Goal: Task Accomplishment & Management: Complete application form

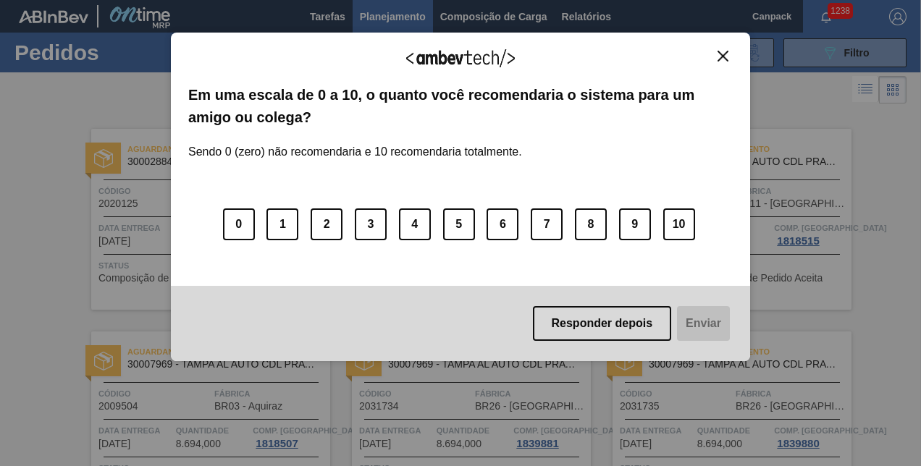
click at [718, 54] on img "Close" at bounding box center [723, 56] width 11 height 11
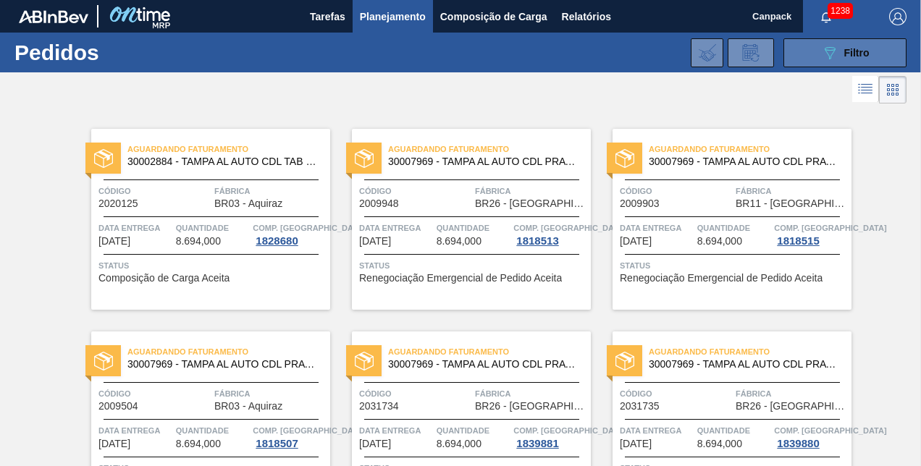
click at [811, 54] on button "089F7B8B-B2A5-4AFE-B5C0-19BA573D28AC Filtro" at bounding box center [845, 52] width 123 height 29
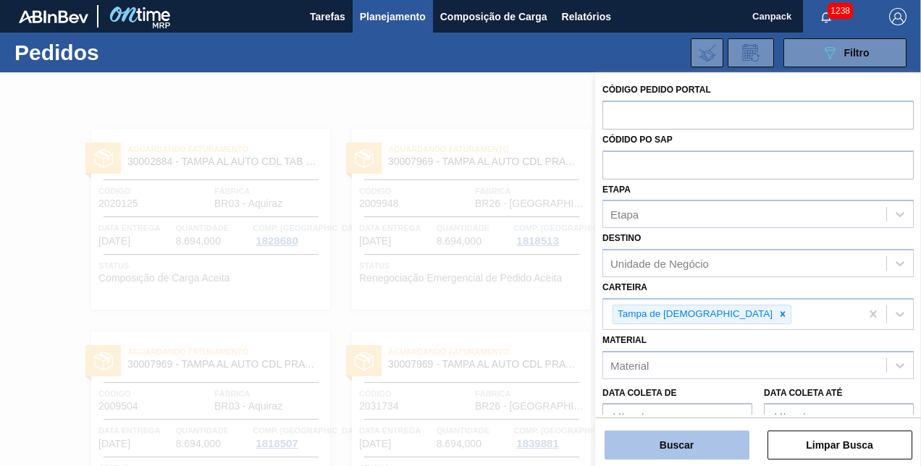
click at [705, 443] on button "Buscar" at bounding box center [677, 445] width 145 height 29
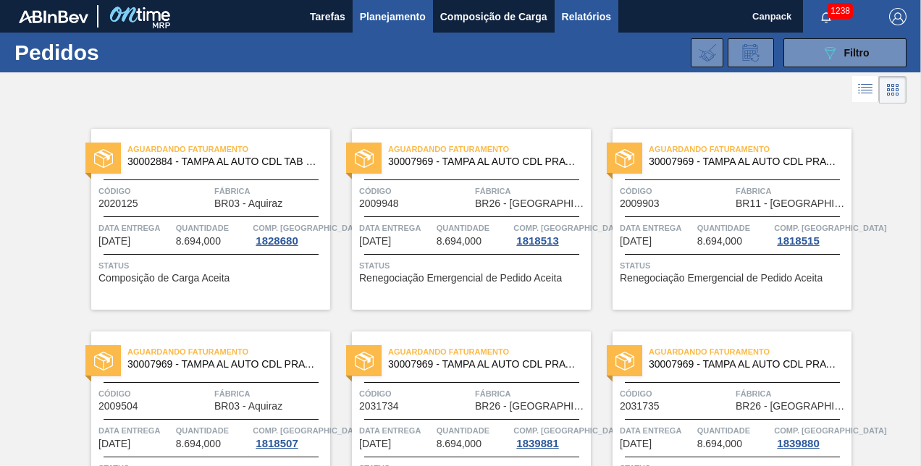
click at [584, 19] on span "Relatórios" at bounding box center [586, 16] width 49 height 17
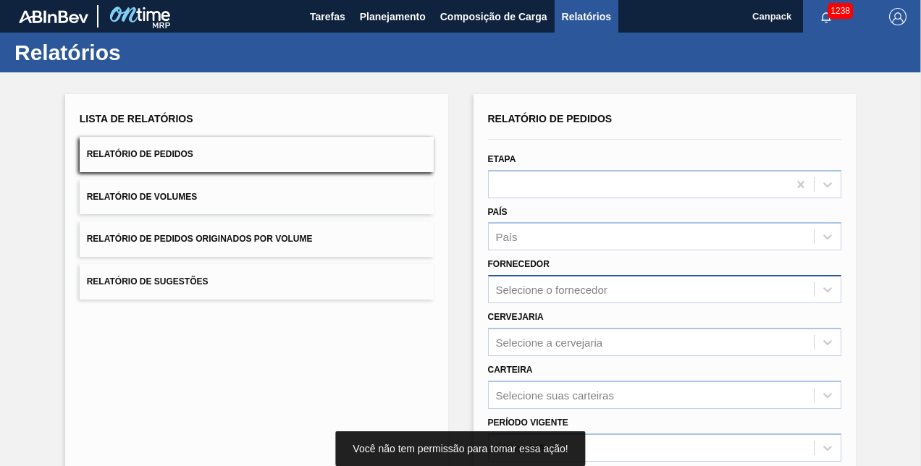
scroll to position [203, 0]
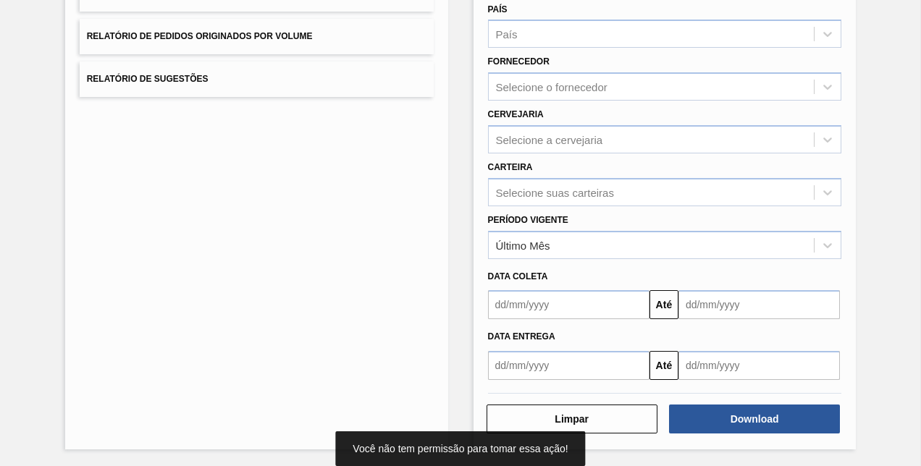
click at [554, 309] on input "text" at bounding box center [568, 304] width 161 height 29
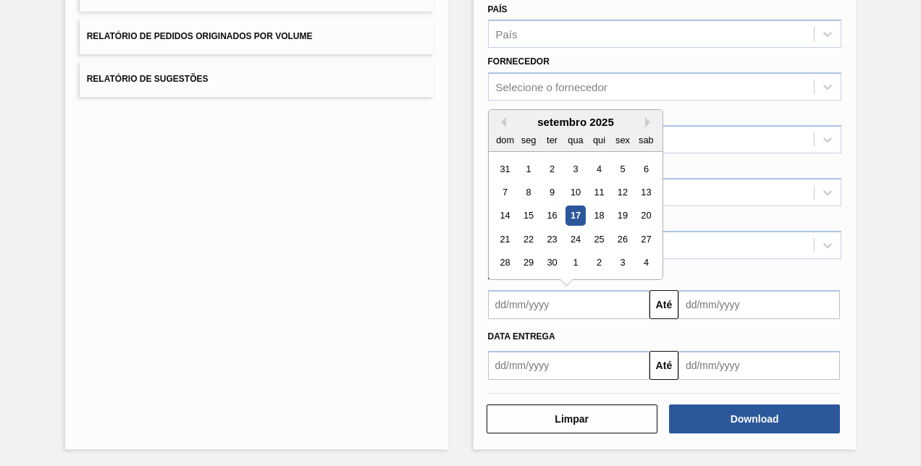
click at [576, 216] on div "17" at bounding box center [576, 216] width 20 height 20
type input "[DATE]"
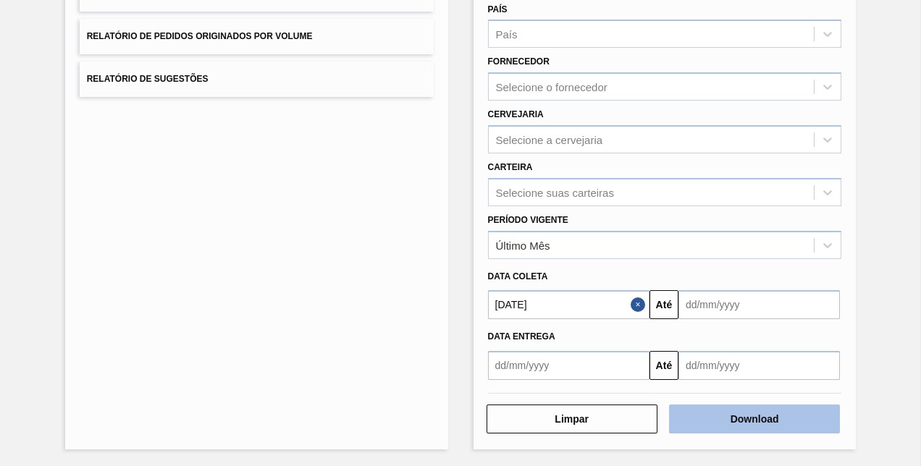
click at [739, 411] on button "Download" at bounding box center [754, 419] width 171 height 29
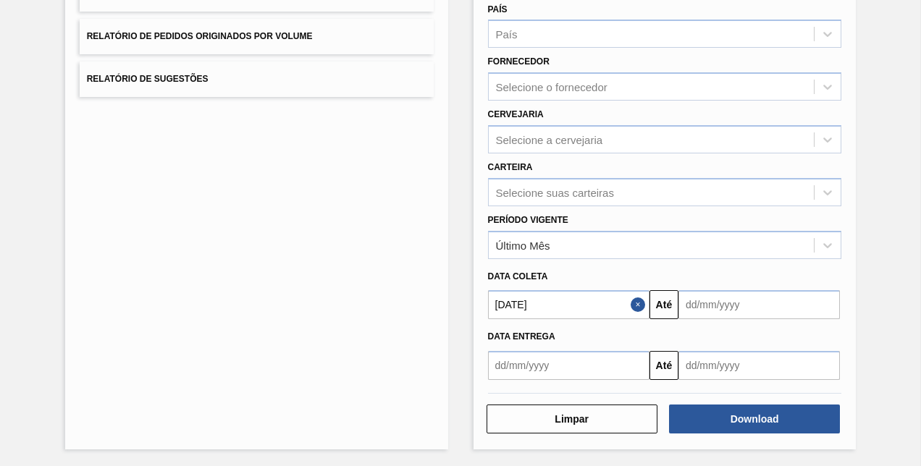
scroll to position [0, 0]
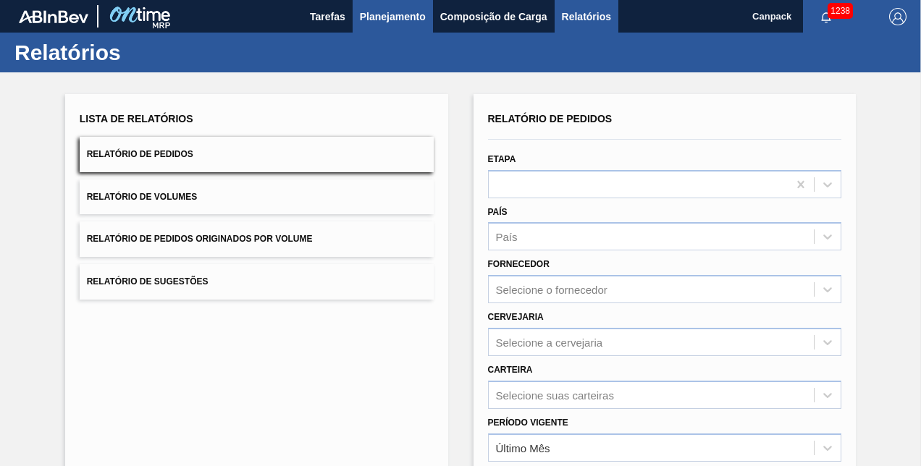
click at [378, 17] on span "Planejamento" at bounding box center [393, 16] width 66 height 17
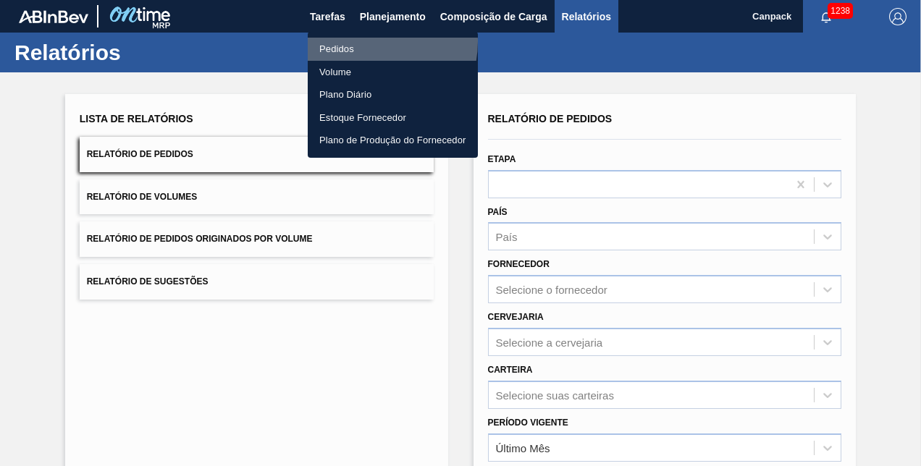
click at [359, 41] on li "Pedidos" at bounding box center [393, 49] width 170 height 23
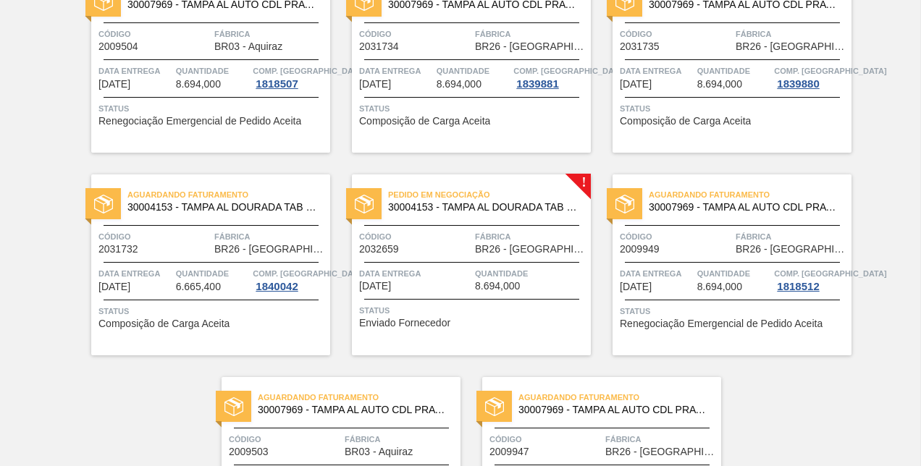
scroll to position [505, 0]
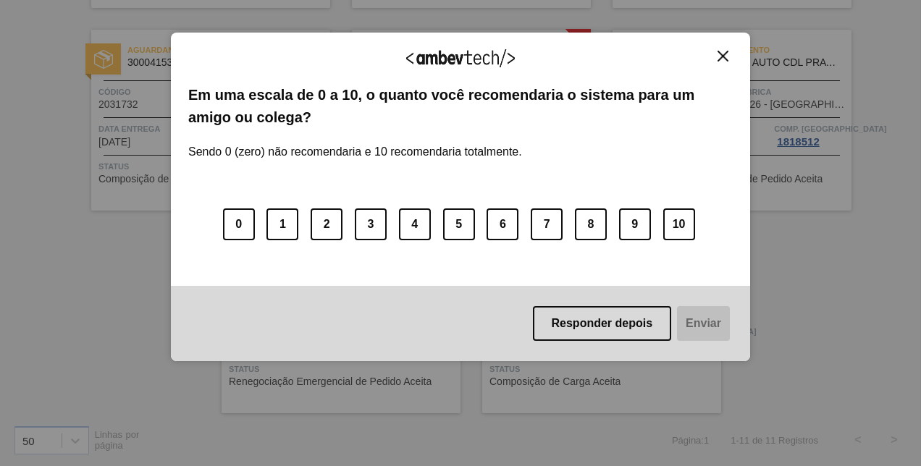
click at [724, 54] on img "Close" at bounding box center [723, 56] width 11 height 11
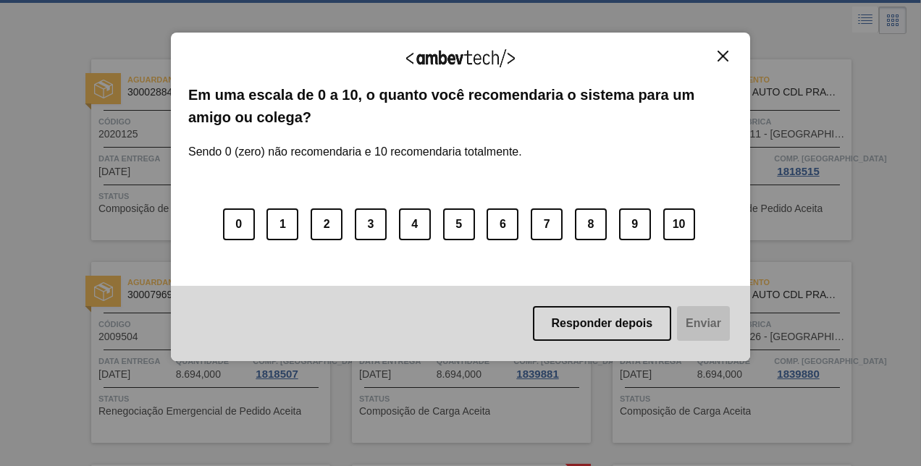
click at [724, 55] on img "Close" at bounding box center [723, 56] width 11 height 11
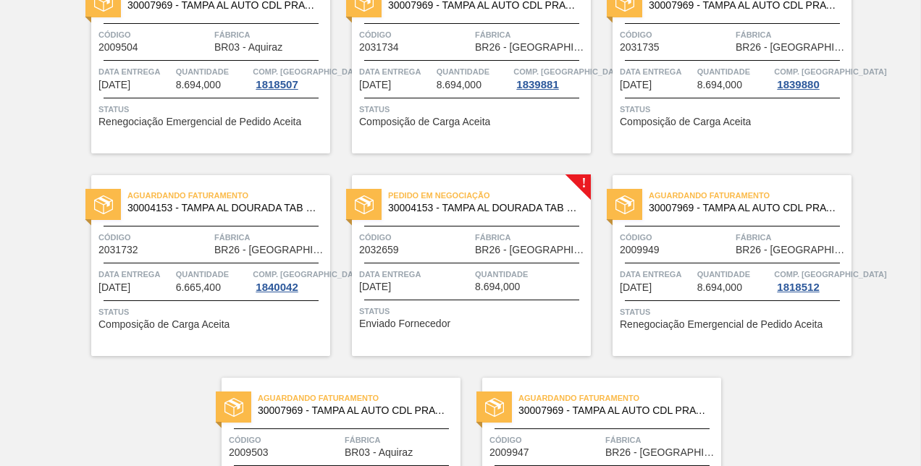
scroll to position [505, 0]
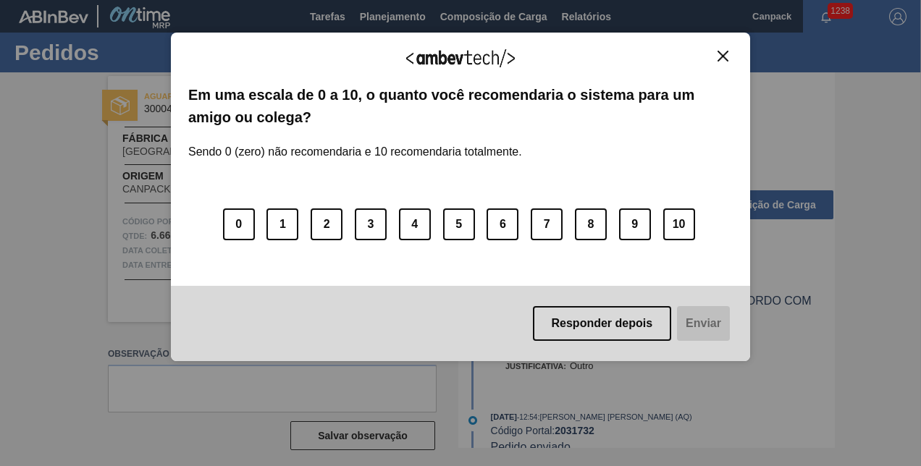
click at [726, 51] on img "Close" at bounding box center [723, 56] width 11 height 11
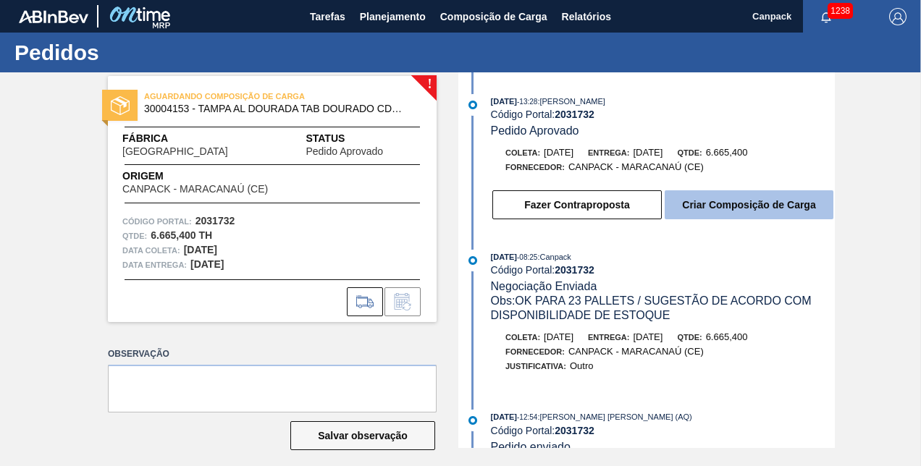
click at [714, 215] on button "Criar Composição de Carga" at bounding box center [749, 204] width 169 height 29
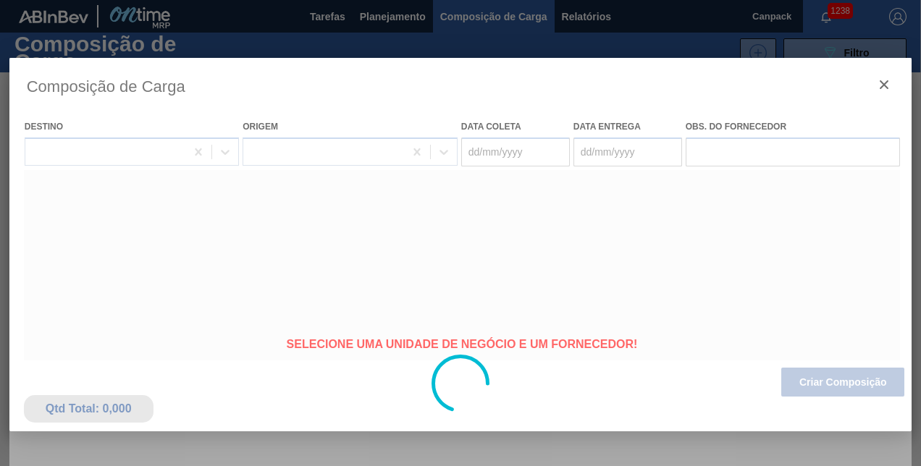
type coleta "[DATE]"
type entrega "[DATE]"
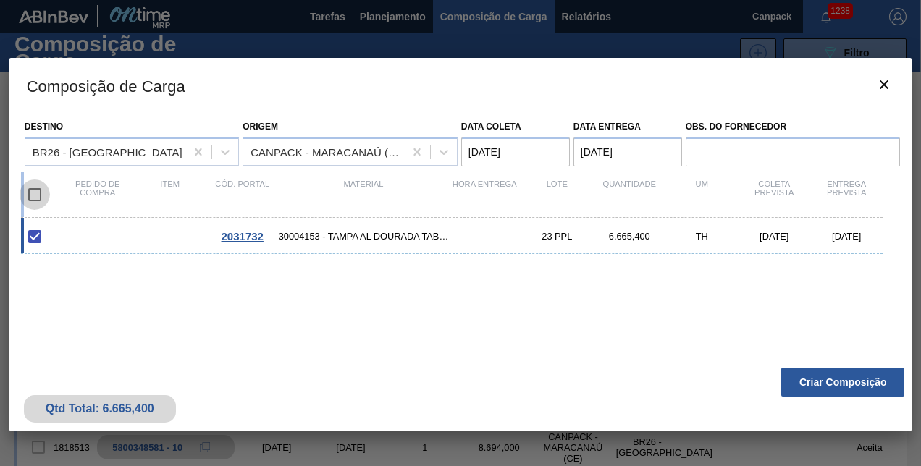
click at [35, 193] on input "checkbox" at bounding box center [35, 195] width 30 height 30
click at [831, 393] on button "Criar Composição" at bounding box center [842, 382] width 123 height 29
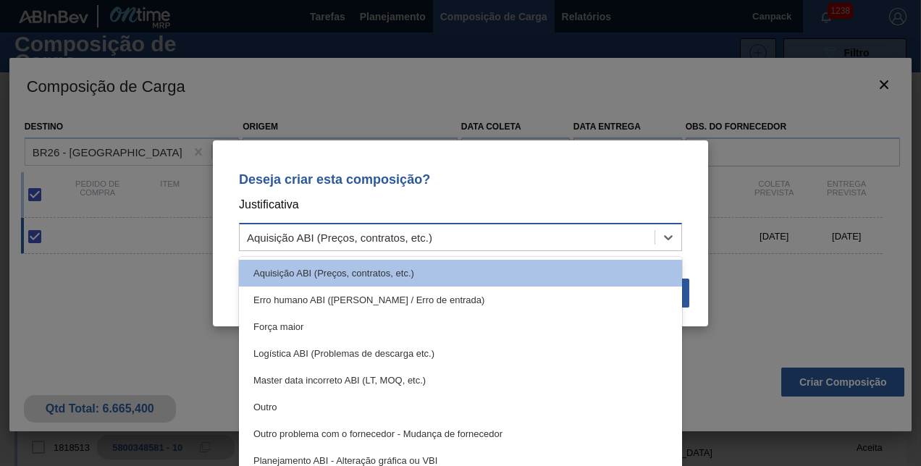
click at [619, 246] on div "Aquisição ABI (Preços, contratos, etc.)" at bounding box center [447, 237] width 415 height 21
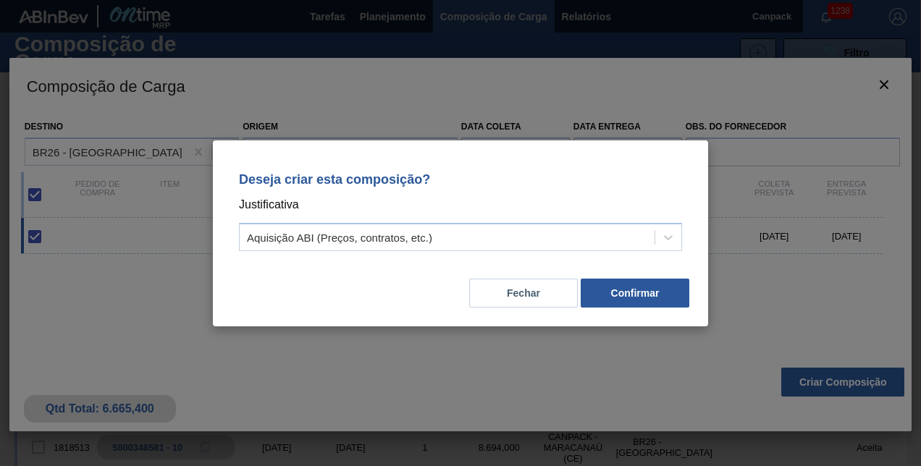
click at [522, 161] on div "Deseja criar esta composição? Justificativa Aquisição ABI (Preços, contratos, e…" at bounding box center [460, 209] width 461 height 102
click at [527, 287] on button "Fechar" at bounding box center [523, 293] width 109 height 29
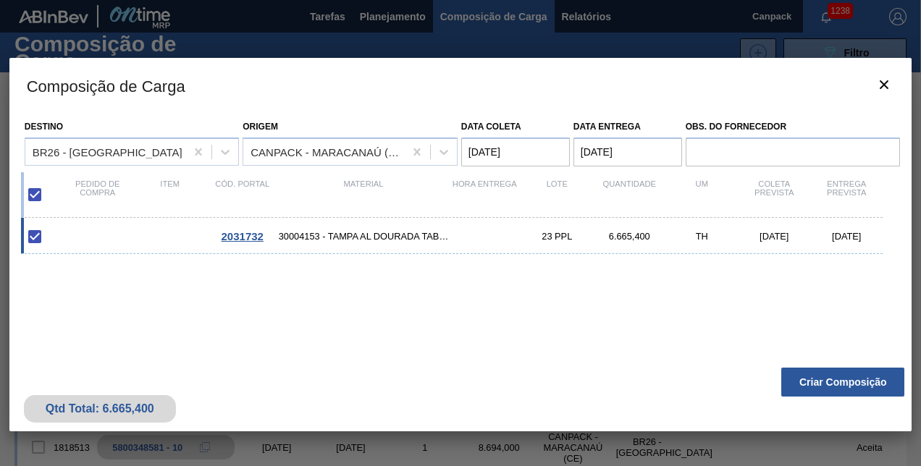
click at [37, 193] on input "checkbox" at bounding box center [35, 195] width 30 height 30
checkbox input "false"
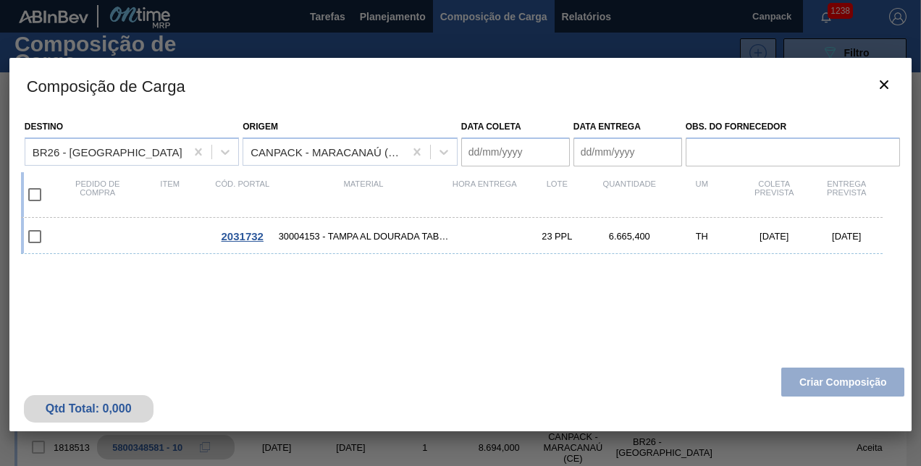
click at [37, 193] on input "checkbox" at bounding box center [35, 195] width 30 height 30
checkbox input "true"
type coleta "[DATE]"
type entrega "[DATE]"
checkbox input "true"
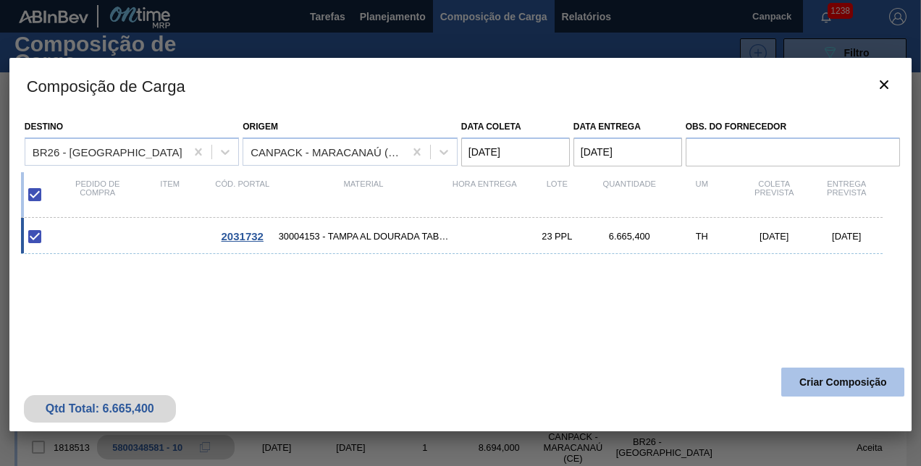
click at [821, 385] on button "Criar Composição" at bounding box center [842, 382] width 123 height 29
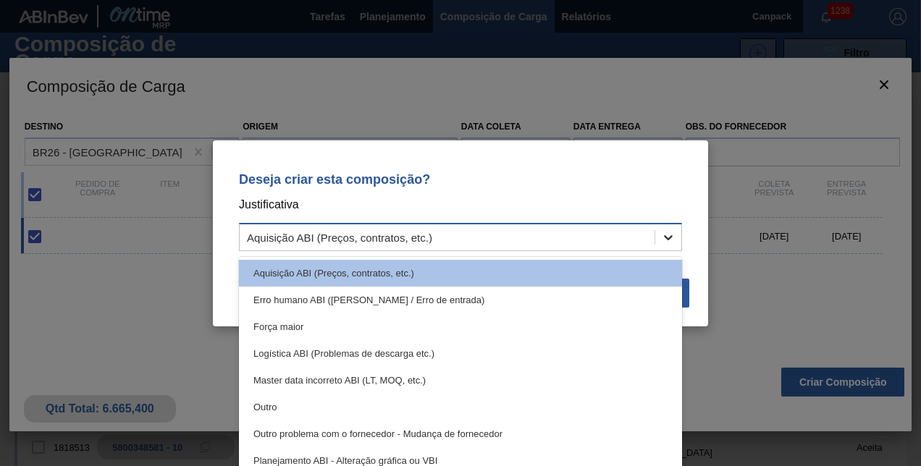
click at [668, 239] on icon at bounding box center [668, 237] width 9 height 5
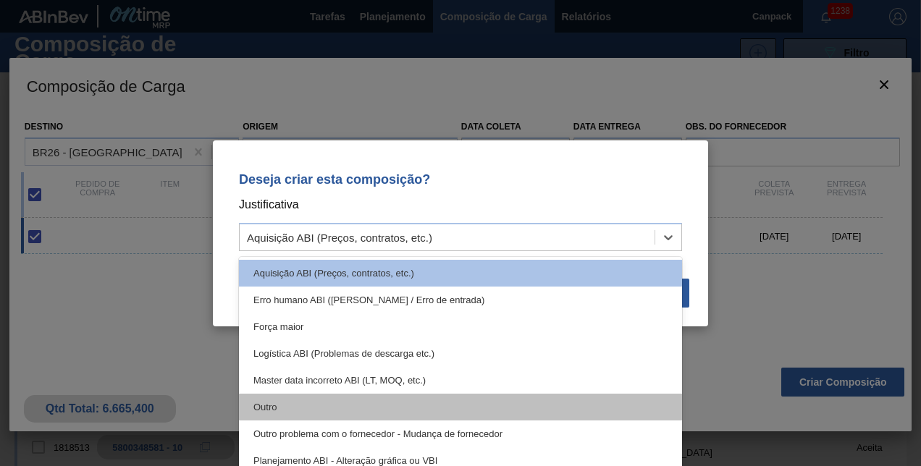
click at [288, 403] on div "Outro" at bounding box center [460, 407] width 443 height 27
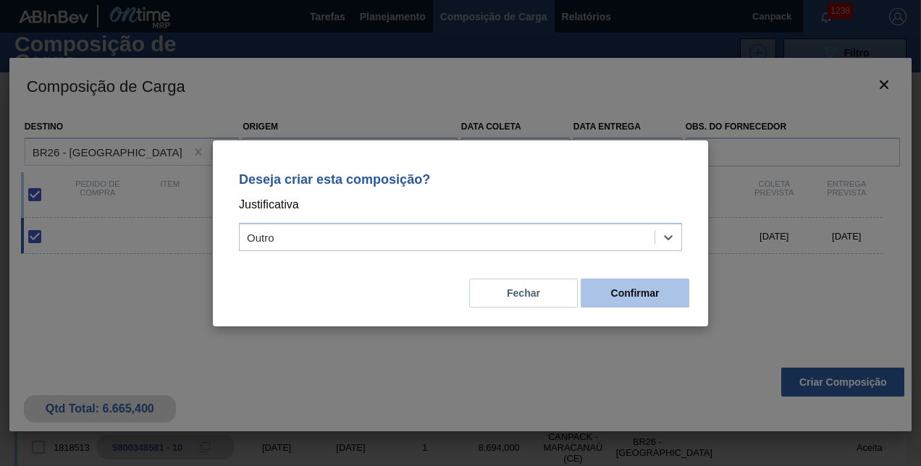
click at [642, 291] on button "Confirmar" at bounding box center [635, 293] width 109 height 29
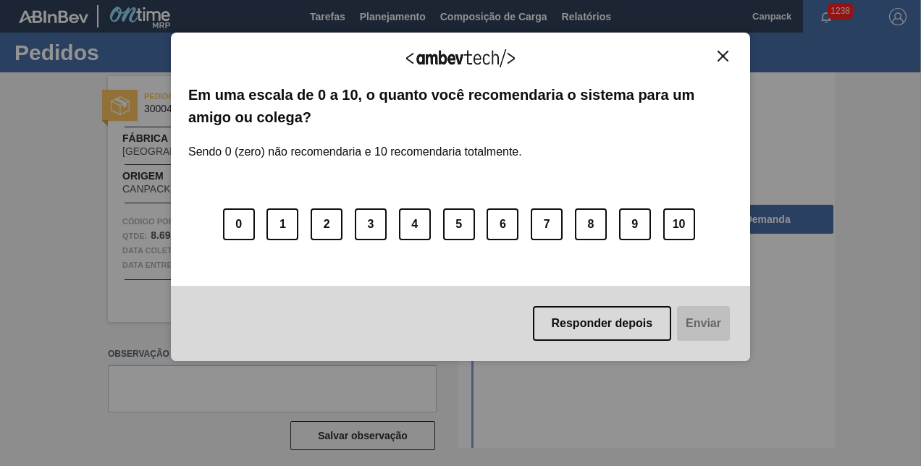
click at [726, 59] on img "Close" at bounding box center [723, 56] width 11 height 11
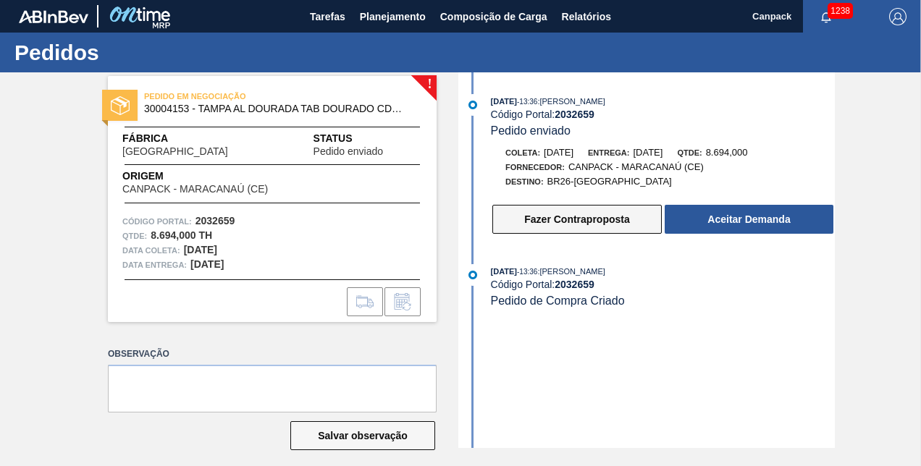
click at [611, 213] on button "Fazer Contraproposta" at bounding box center [576, 219] width 169 height 29
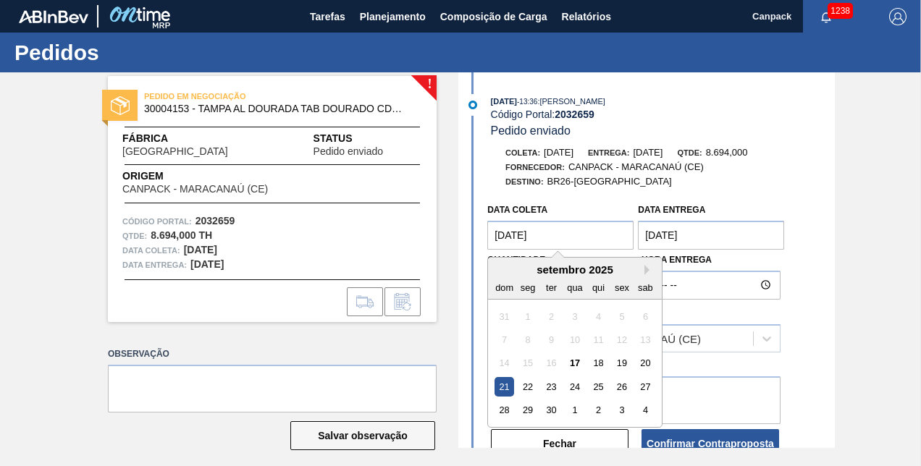
drag, startPoint x: 575, startPoint y: 242, endPoint x: 479, endPoint y: 245, distance: 96.4
click at [479, 245] on div "Data coleta [DATE] Next Month [DATE] dom seg ter qua qui sex sab 31 1 2 3 4 5 6…" at bounding box center [648, 328] width 373 height 264
click at [647, 274] on button "Next Month" at bounding box center [650, 270] width 10 height 10
click at [531, 345] on div "6" at bounding box center [529, 340] width 20 height 20
type coleta "06/10/2025"
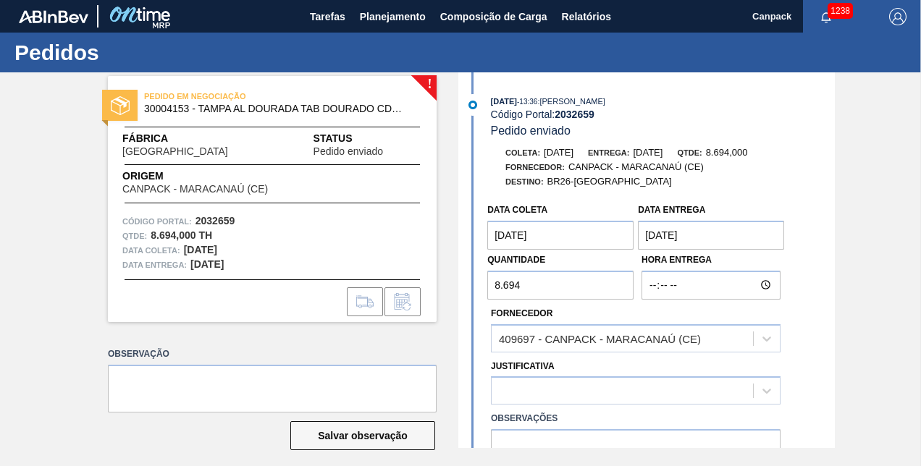
click at [734, 240] on entrega "26/09/2025" at bounding box center [711, 235] width 146 height 29
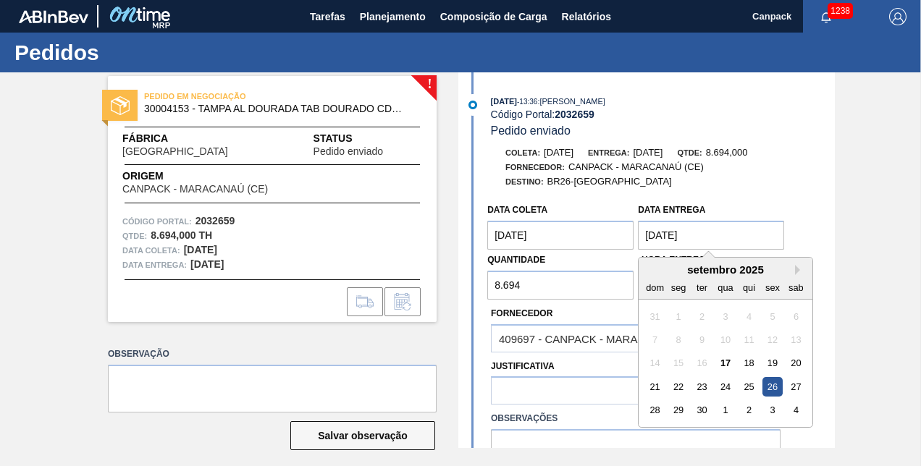
click at [792, 272] on div "setembro 2025" at bounding box center [726, 270] width 174 height 12
click at [795, 272] on button "Next Month" at bounding box center [800, 270] width 10 height 10
click at [789, 343] on div "11" at bounding box center [796, 340] width 20 height 20
type entrega "11/10/2025"
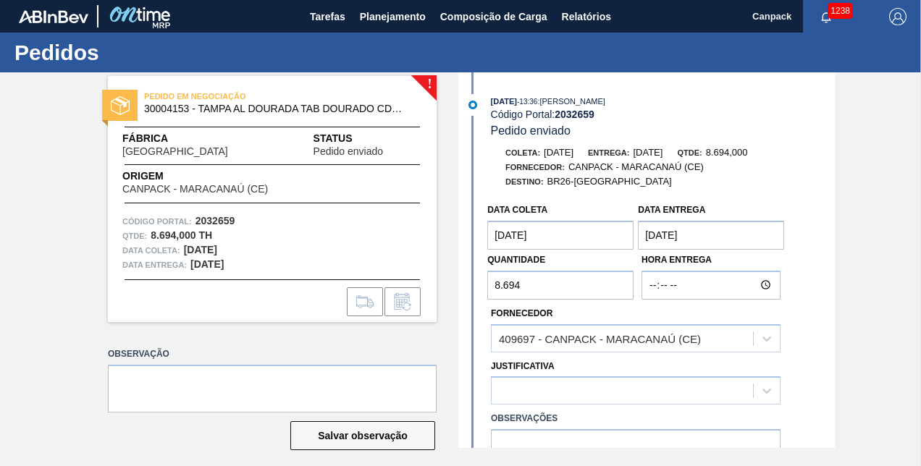
scroll to position [145, 0]
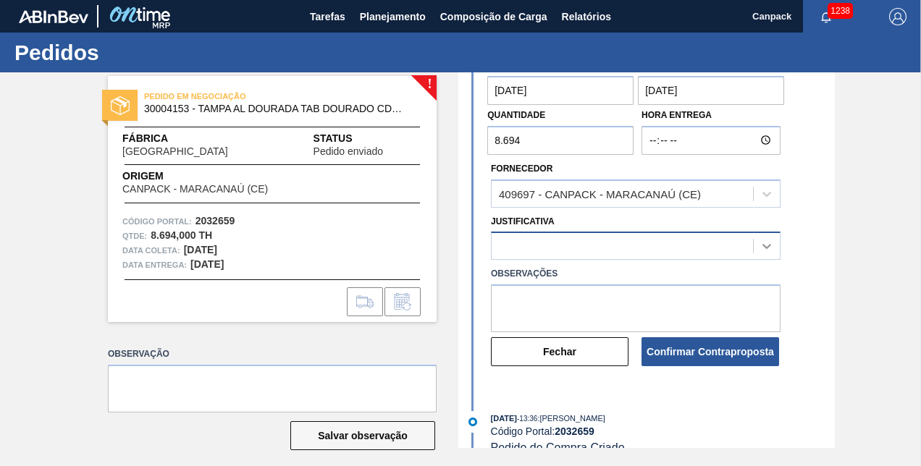
click at [770, 251] on div "Data coleta 06/10/2025 Data entrega 11/10/2025 Quantidade 8.694 Hora Entrega Fo…" at bounding box center [648, 209] width 373 height 316
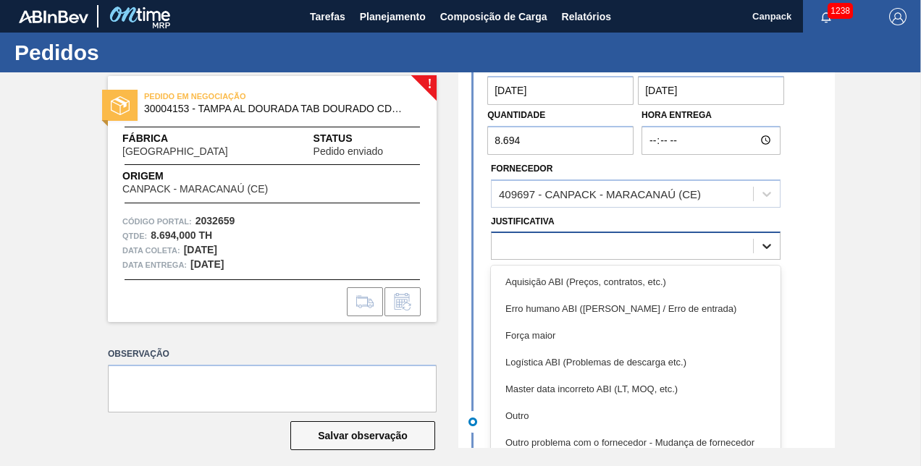
scroll to position [12, 0]
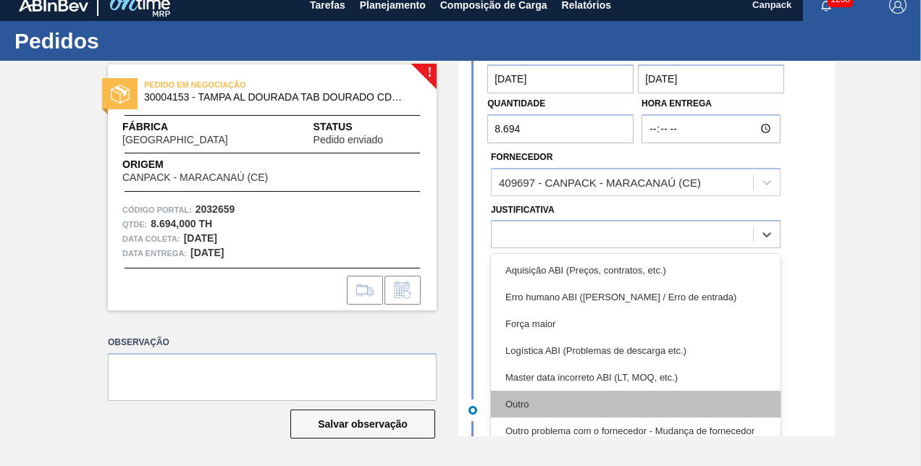
click at [533, 398] on div "Outro" at bounding box center [636, 404] width 290 height 27
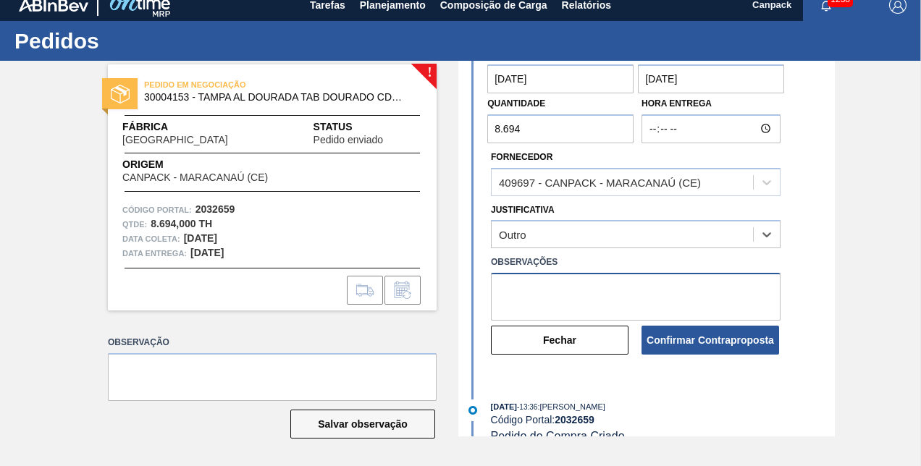
click at [532, 304] on textarea at bounding box center [636, 297] width 290 height 48
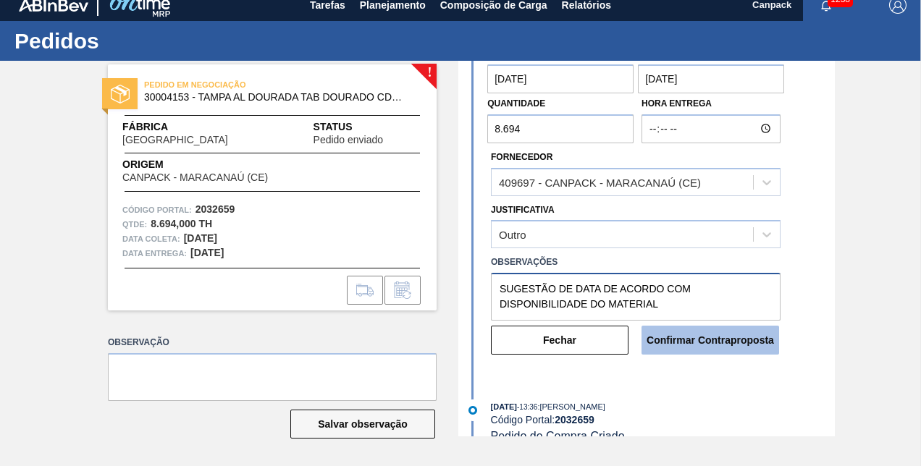
type textarea "SUGESTÃO DE DATA DE ACORDO COM DISPONIBILIDADE DO MATERIAL"
click at [697, 349] on button "Confirmar Contraproposta" at bounding box center [711, 340] width 138 height 29
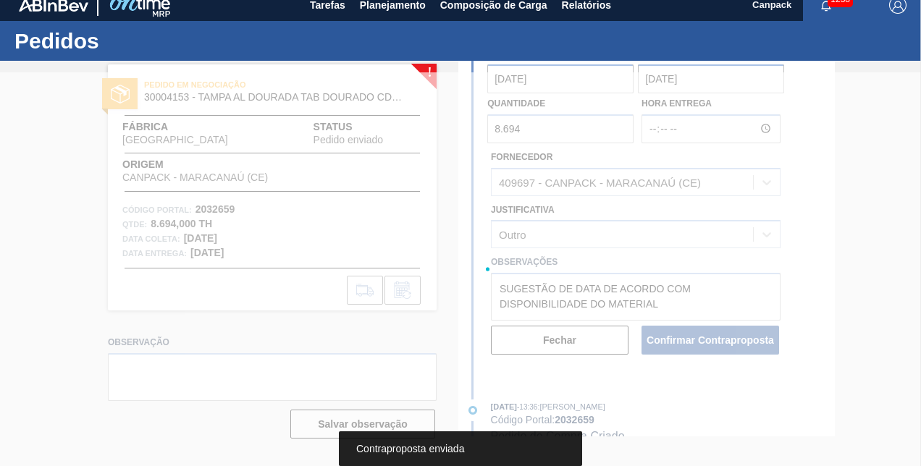
scroll to position [0, 0]
